Goal: Transaction & Acquisition: Purchase product/service

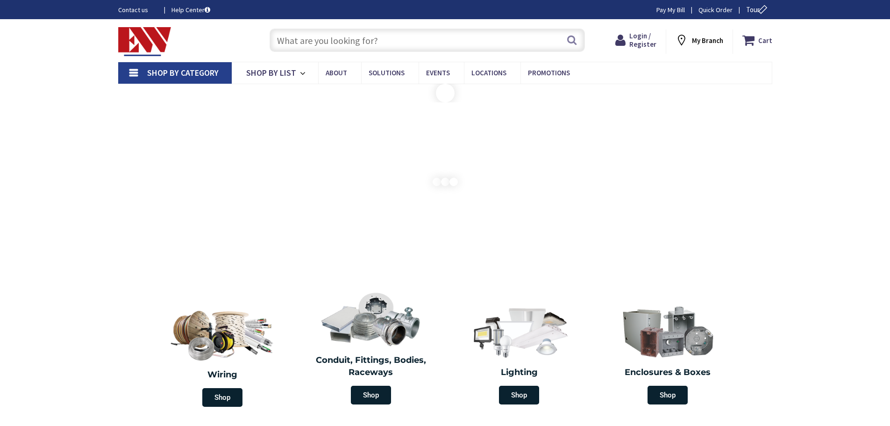
type input "Whippletree Ln, [GEOGRAPHIC_DATA], [GEOGRAPHIC_DATA]"
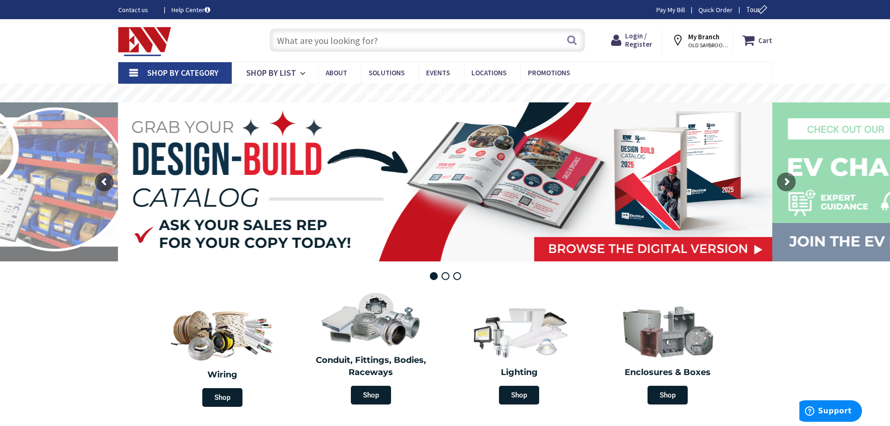
click at [144, 71] on link "Shop By Category" at bounding box center [175, 73] width 114 height 22
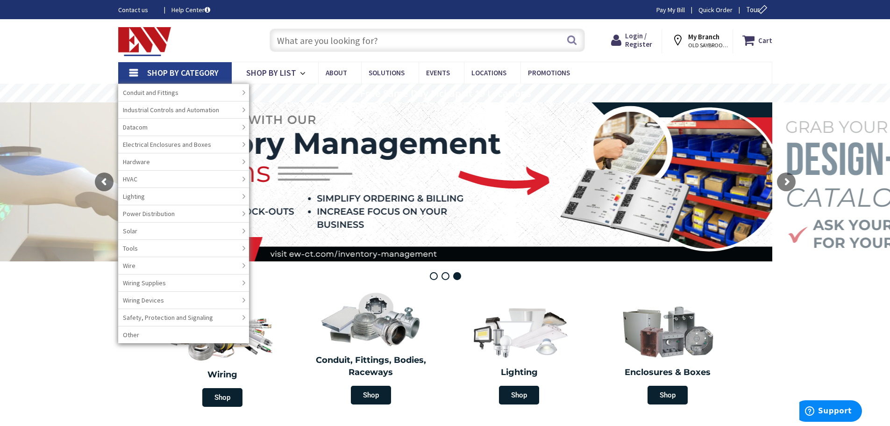
click at [305, 50] on input "text" at bounding box center [428, 40] width 316 height 23
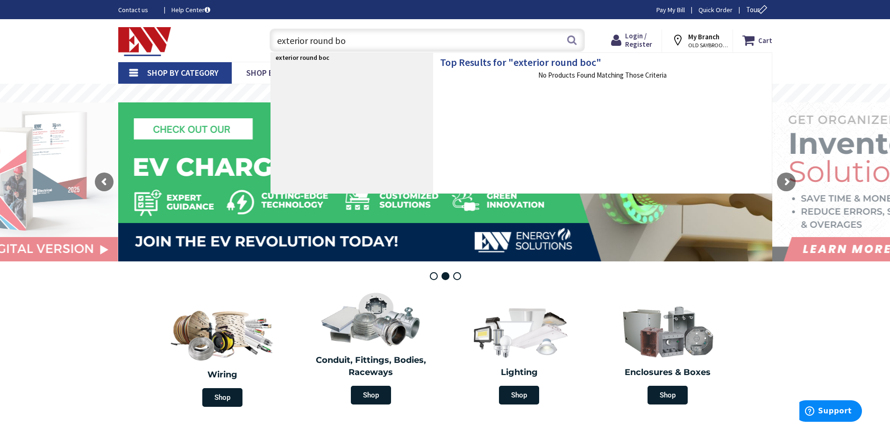
type input "exterior round box"
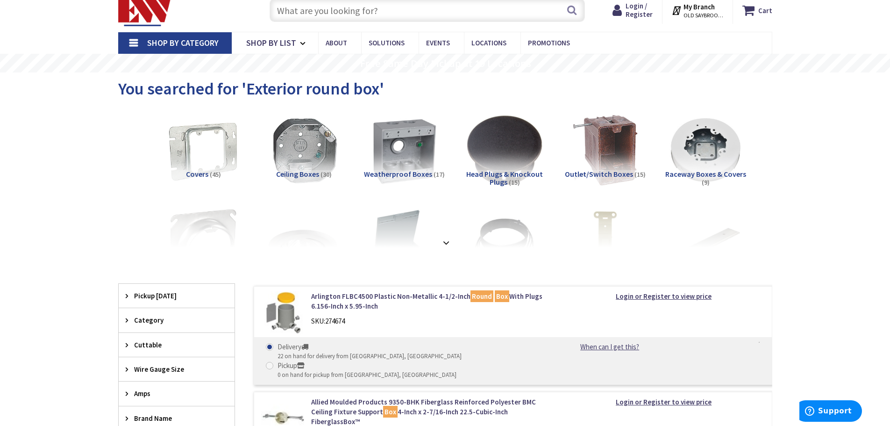
scroll to position [47, 0]
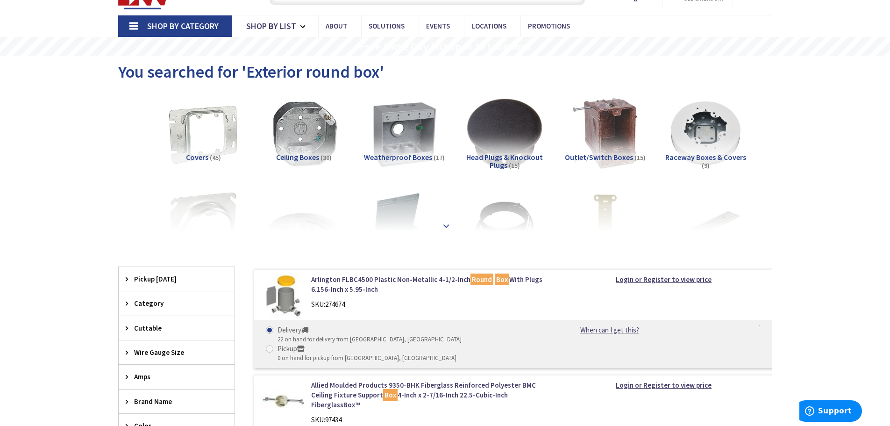
click at [446, 222] on strong at bounding box center [446, 223] width 11 height 10
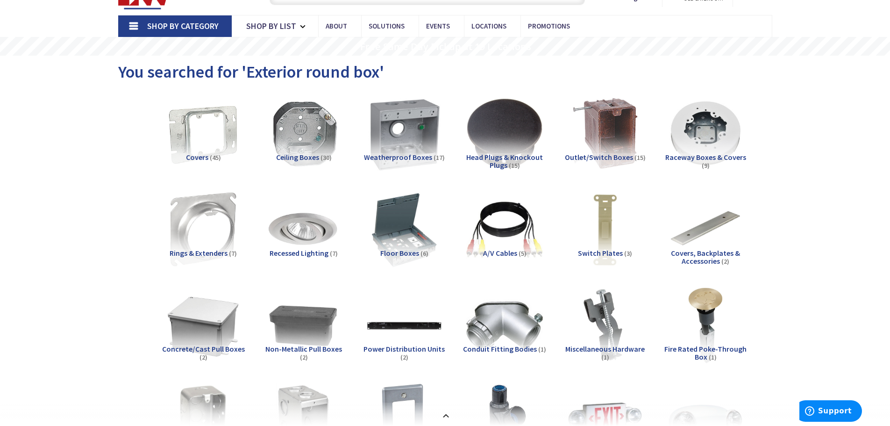
click at [392, 132] on img at bounding box center [404, 133] width 85 height 85
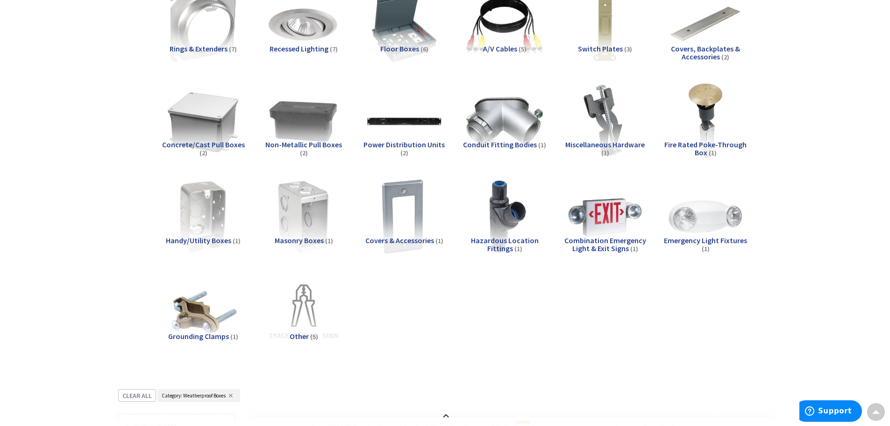
scroll to position [32, 0]
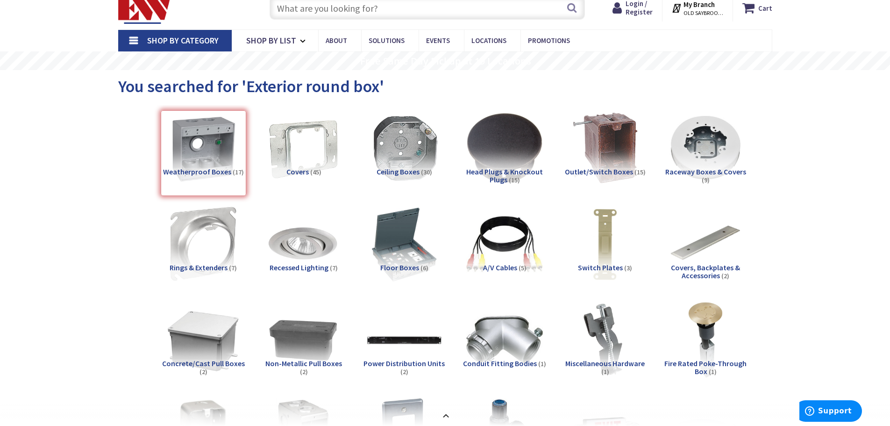
click at [702, 9] on span "OLD SAYBROOK, CT" at bounding box center [704, 12] width 40 height 7
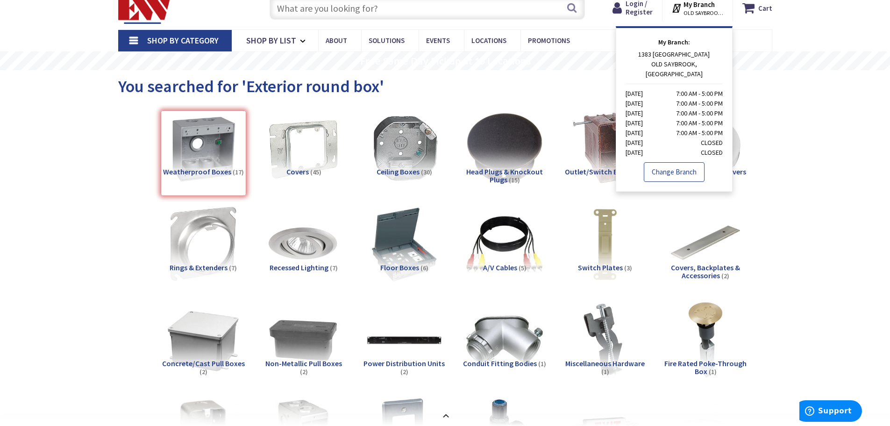
click at [682, 165] on link "Change Branch" at bounding box center [674, 172] width 61 height 20
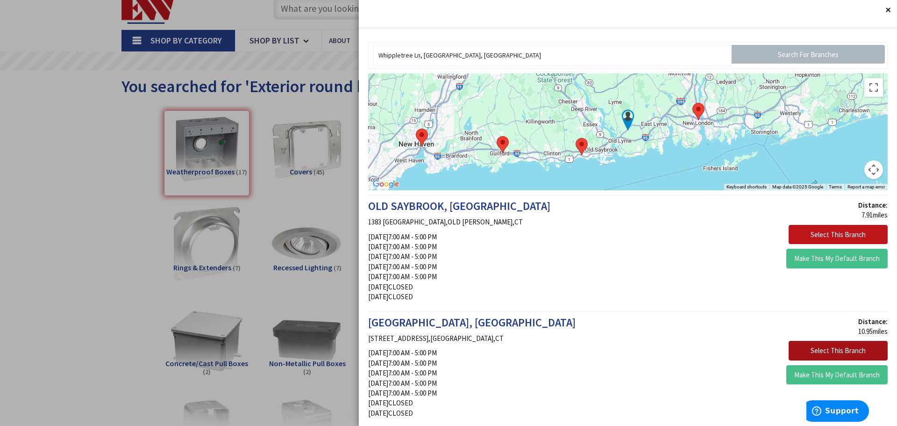
click at [805, 349] on button "Select This Branch" at bounding box center [838, 351] width 99 height 20
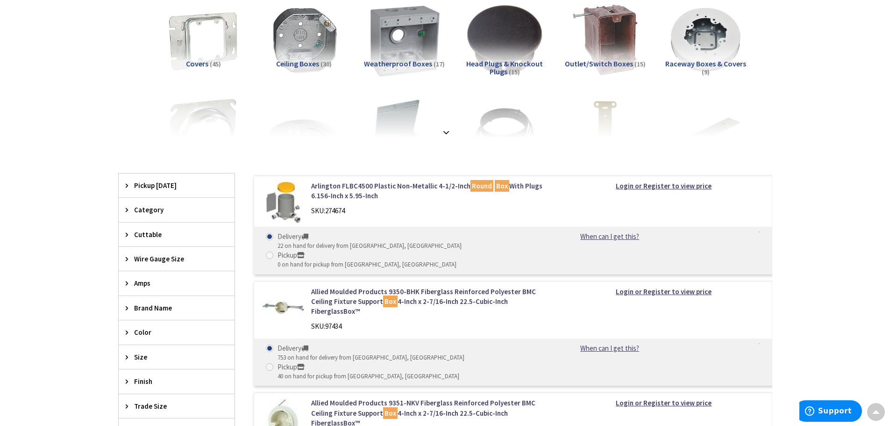
click at [402, 28] on img at bounding box center [404, 40] width 85 height 85
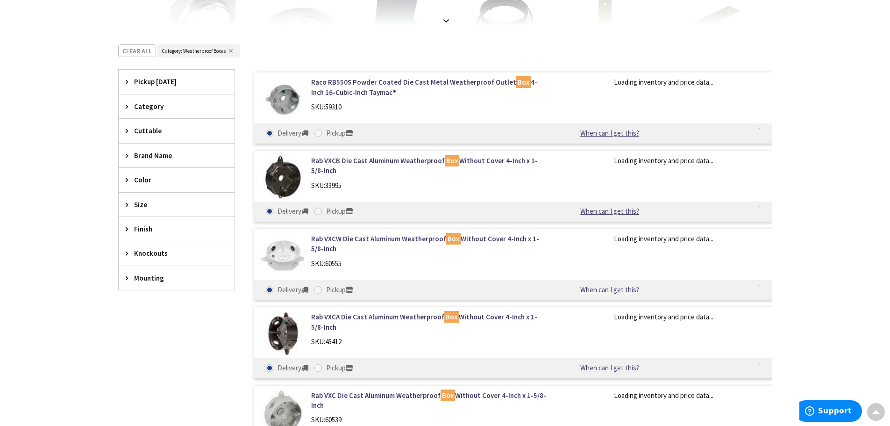
scroll to position [296, 0]
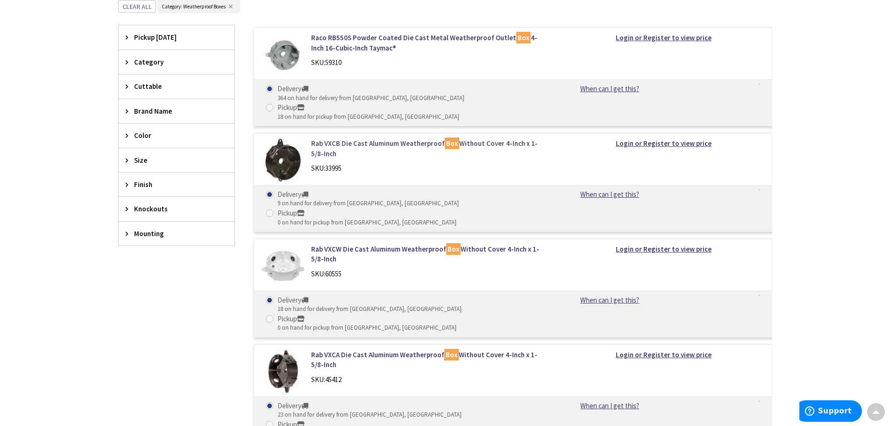
click at [480, 133] on div "Rab VXCB Die Cast Aluminum Weatherproof Box Without Cover 4-Inch x 1-5/8-Inch S…" at bounding box center [513, 182] width 519 height 99
click at [488, 138] on link "Rab VXCB Die Cast Aluminum Weatherproof Box Without Cover 4-Inch x 1-5/8-Inch" at bounding box center [430, 148] width 238 height 20
click at [489, 138] on link "Rab VXCB Die Cast Aluminum Weatherproof Box Without Cover 4-Inch x 1-5/8-Inch" at bounding box center [430, 148] width 238 height 20
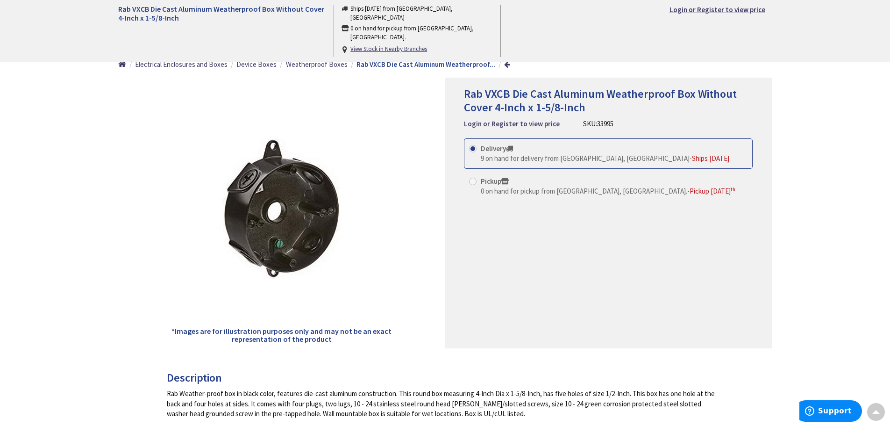
scroll to position [47, 0]
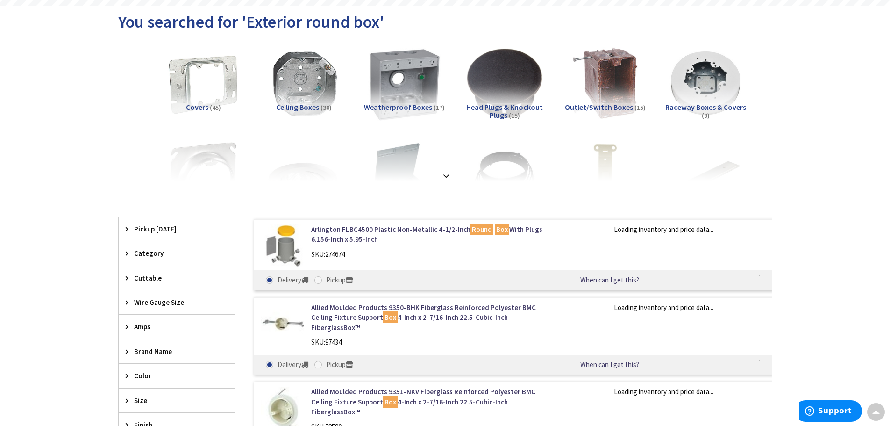
click at [380, 89] on img at bounding box center [404, 83] width 85 height 85
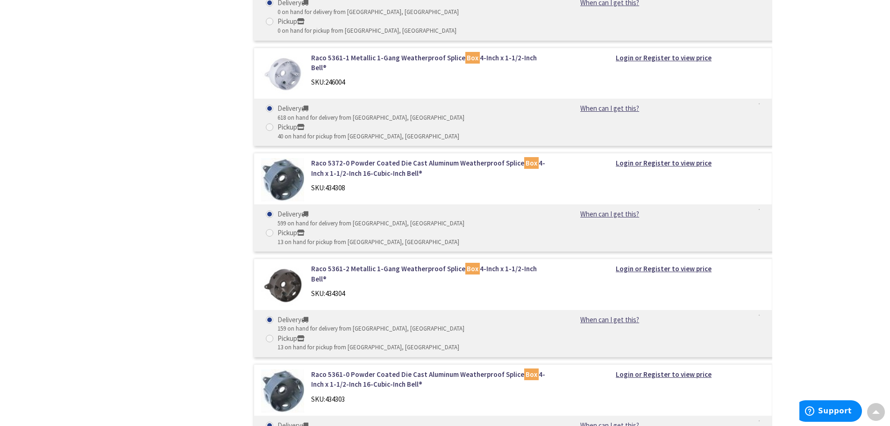
scroll to position [851, 0]
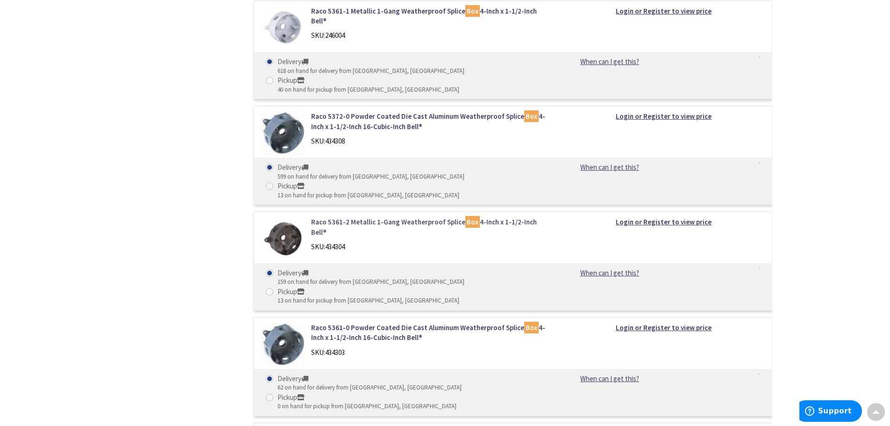
click at [416, 217] on link "Raco 5361-2 Metallic 1-Gang Weatherproof Splice Box 4-Inch x 1-1/2-Inch Bell®" at bounding box center [430, 227] width 238 height 20
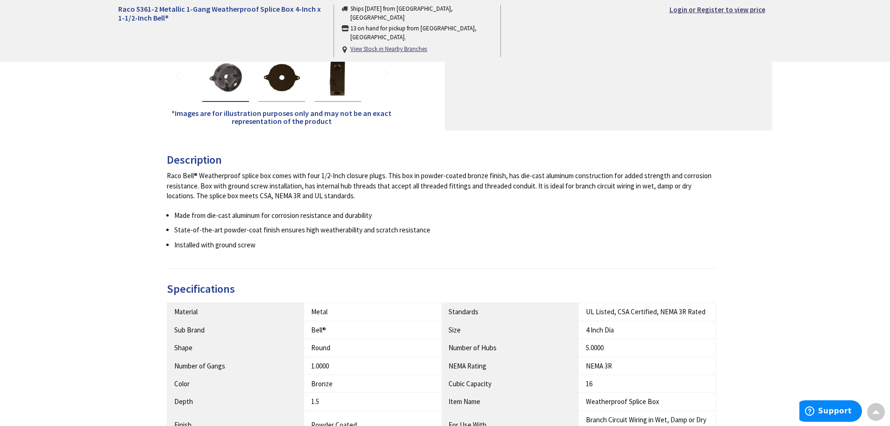
scroll to position [47, 0]
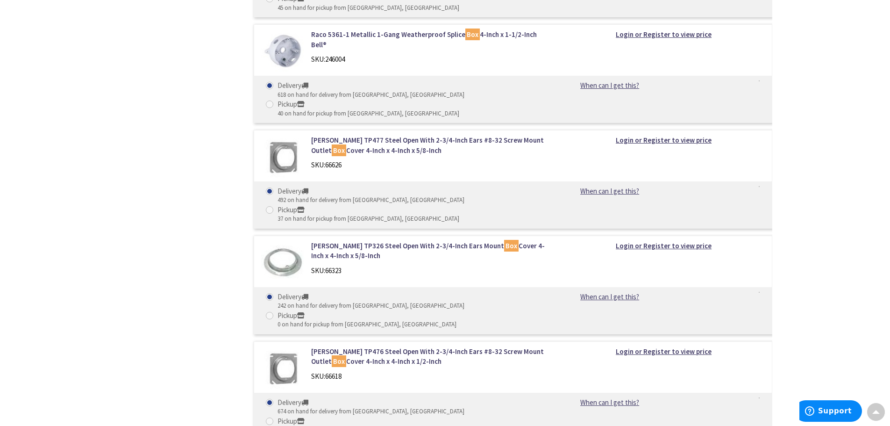
scroll to position [1927, 0]
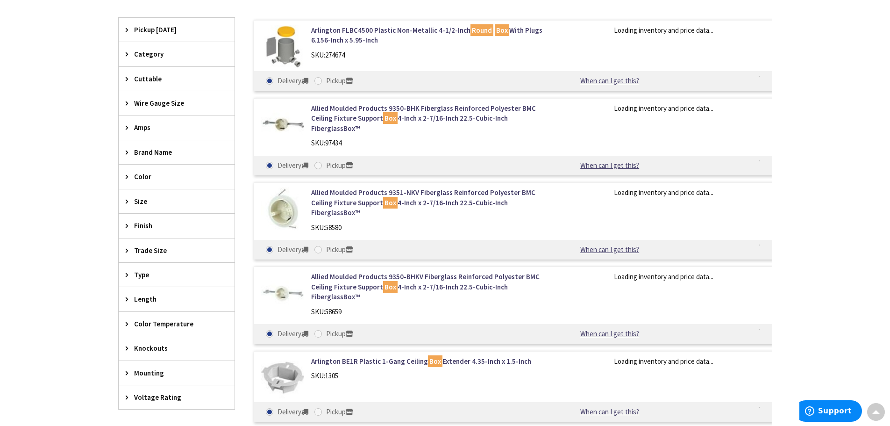
scroll to position [291, 0]
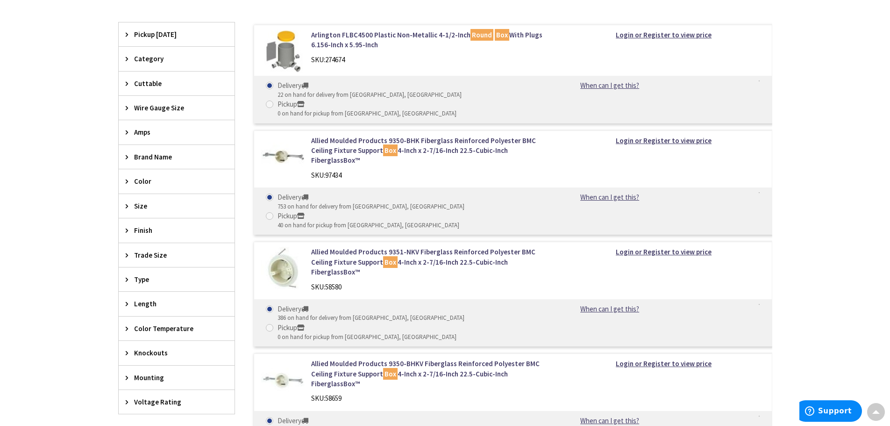
click at [127, 180] on icon at bounding box center [129, 181] width 7 height 7
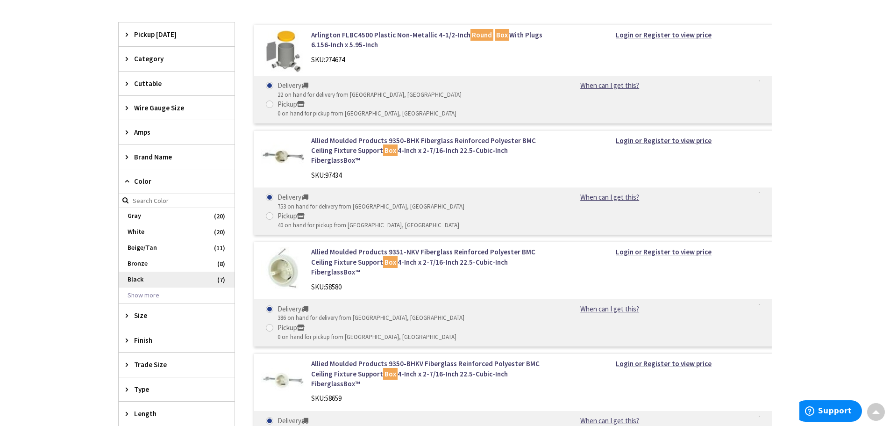
click at [138, 278] on span "Black" at bounding box center [177, 280] width 116 height 16
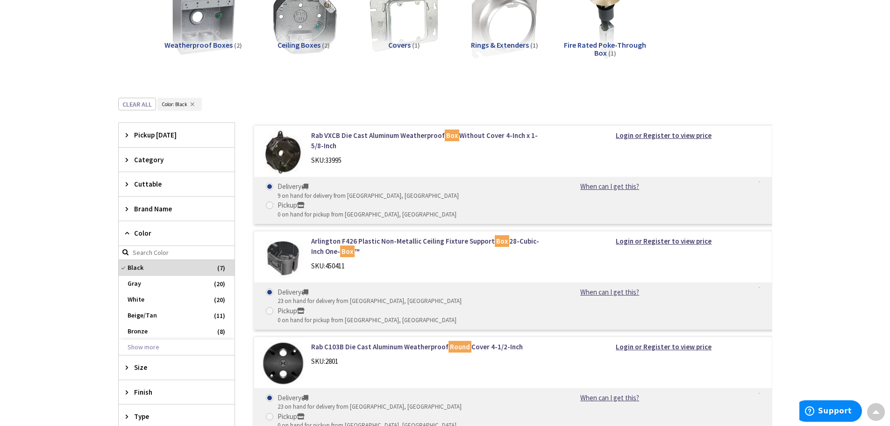
scroll to position [158, 0]
click at [273, 202] on span at bounding box center [269, 205] width 7 height 7
click at [274, 203] on input "Pickup 0 on hand for pickup from [GEOGRAPHIC_DATA], [GEOGRAPHIC_DATA]" at bounding box center [271, 206] width 6 height 6
radio input "true"
click at [443, 211] on div "0 on hand for pickup from [GEOGRAPHIC_DATA], [GEOGRAPHIC_DATA]" at bounding box center [367, 215] width 179 height 9
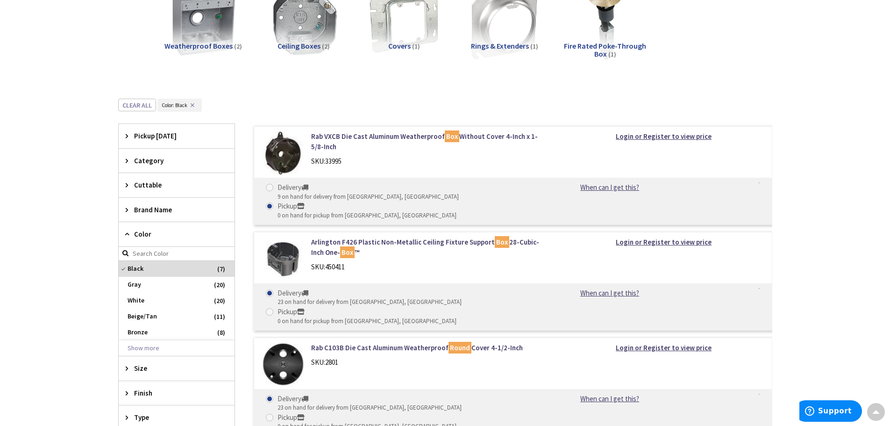
click at [274, 203] on input "Pickup 0 on hand for pickup from [GEOGRAPHIC_DATA], [GEOGRAPHIC_DATA]" at bounding box center [271, 206] width 6 height 6
click at [422, 201] on div "Pickup" at bounding box center [367, 206] width 179 height 10
click at [274, 203] on input "Pickup 0 on hand for pickup from [GEOGRAPHIC_DATA], [GEOGRAPHIC_DATA]" at bounding box center [271, 206] width 6 height 6
click at [614, 188] on link "When can I get this?" at bounding box center [609, 187] width 95 height 10
click at [273, 414] on span at bounding box center [269, 417] width 7 height 7
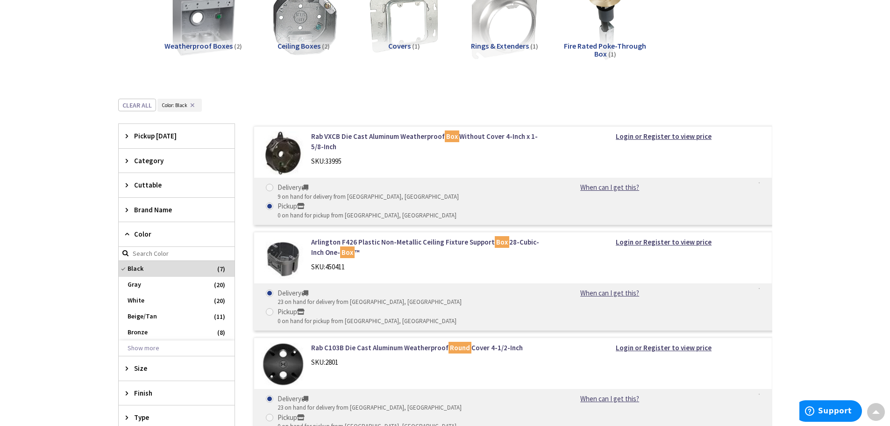
click at [274, 414] on input "Pickup 0 on hand for pickup from [GEOGRAPHIC_DATA], [GEOGRAPHIC_DATA]" at bounding box center [271, 417] width 6 height 6
radio input "true"
click at [617, 394] on link "When can I get this?" at bounding box center [609, 399] width 95 height 10
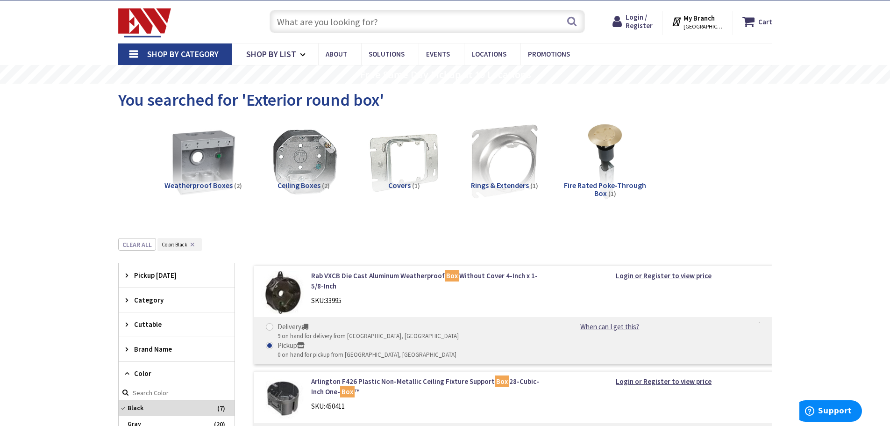
scroll to position [47, 0]
